Goal: Transaction & Acquisition: Purchase product/service

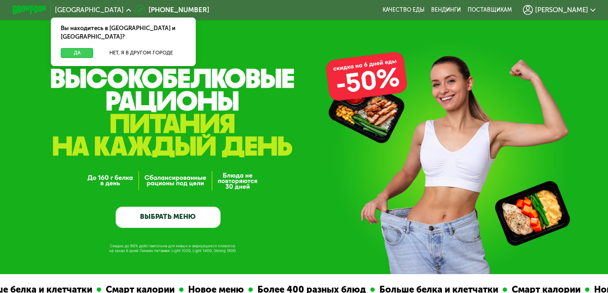
click at [81, 48] on button "Да" at bounding box center [77, 53] width 32 height 10
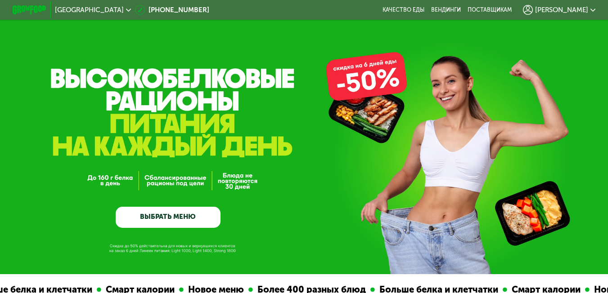
click at [177, 221] on link "ВЫБРАТЬ МЕНЮ" at bounding box center [168, 217] width 105 height 21
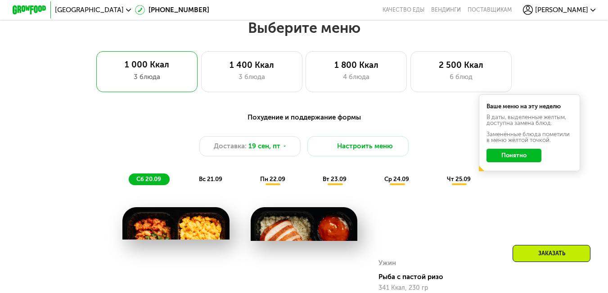
scroll to position [541, 0]
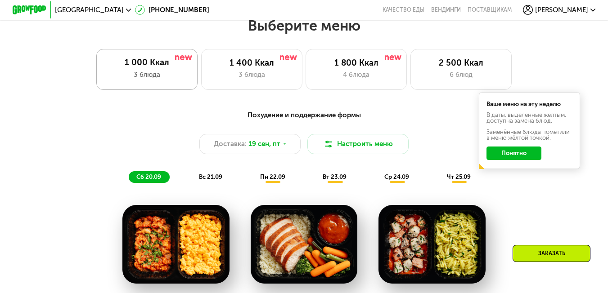
click at [118, 74] on div "3 блюда" at bounding box center [147, 75] width 85 height 10
click at [175, 68] on div "1 000 Ккал" at bounding box center [147, 63] width 85 height 10
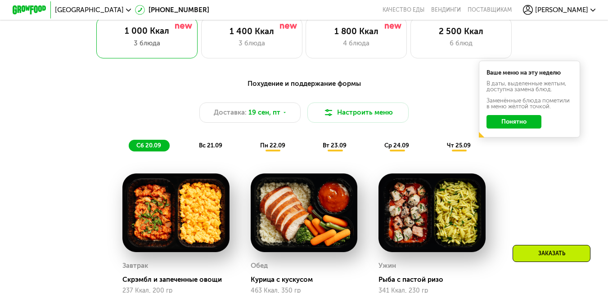
scroll to position [631, 0]
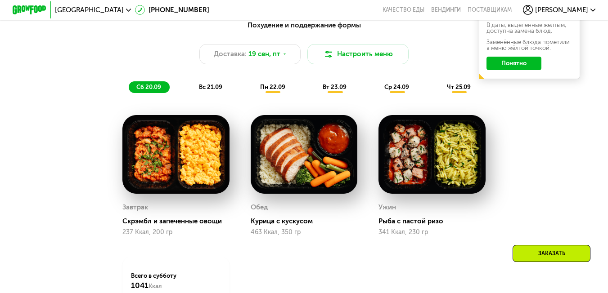
click at [508, 67] on button "Понятно" at bounding box center [513, 63] width 55 height 13
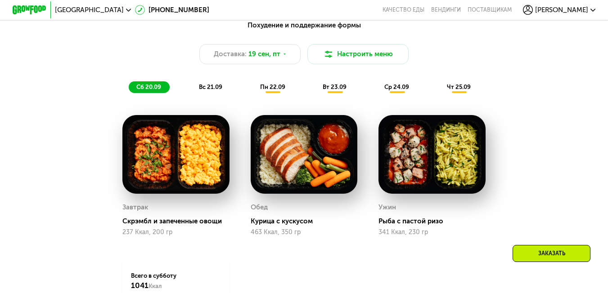
click at [268, 90] on span "пн 22.09" at bounding box center [272, 87] width 25 height 7
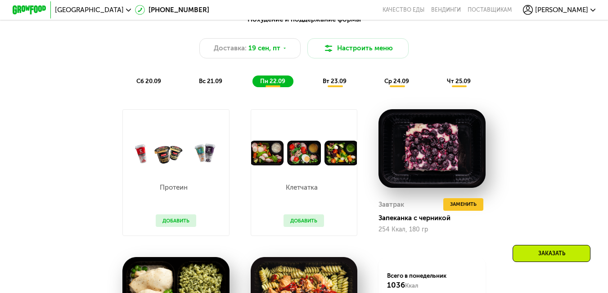
scroll to position [676, 0]
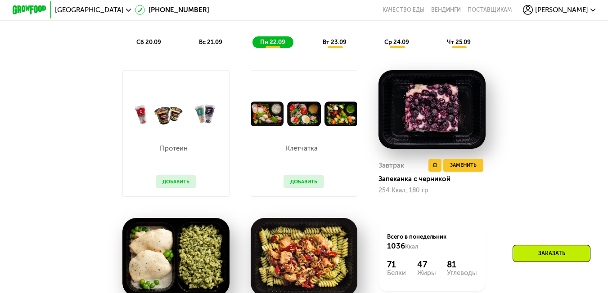
click at [477, 164] on div "Завтрак Удалить Завтрак Заменить Заменить Завтрак Запеканка с черникой 254 Ккал…" at bounding box center [431, 176] width 107 height 41
click at [476, 170] on span "Заменить" at bounding box center [463, 165] width 27 height 9
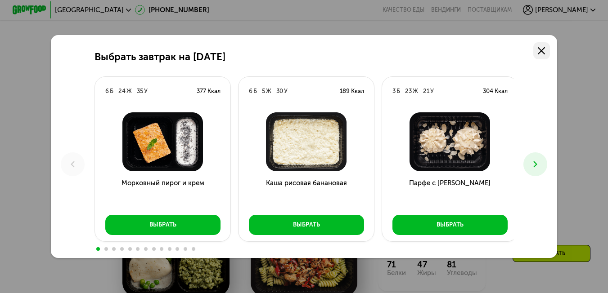
click at [543, 47] on icon at bounding box center [541, 51] width 8 height 8
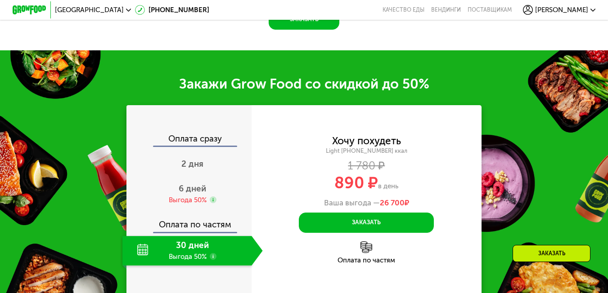
scroll to position [1035, 0]
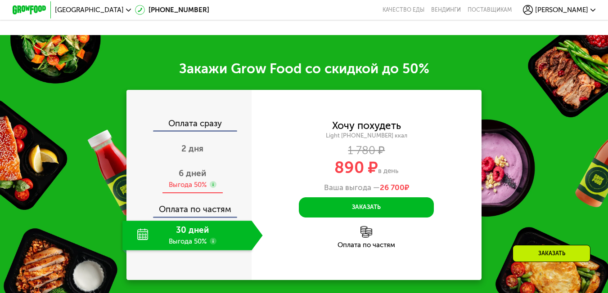
click at [186, 179] on div "6 дней" at bounding box center [192, 174] width 27 height 10
